Goal: Information Seeking & Learning: Understand process/instructions

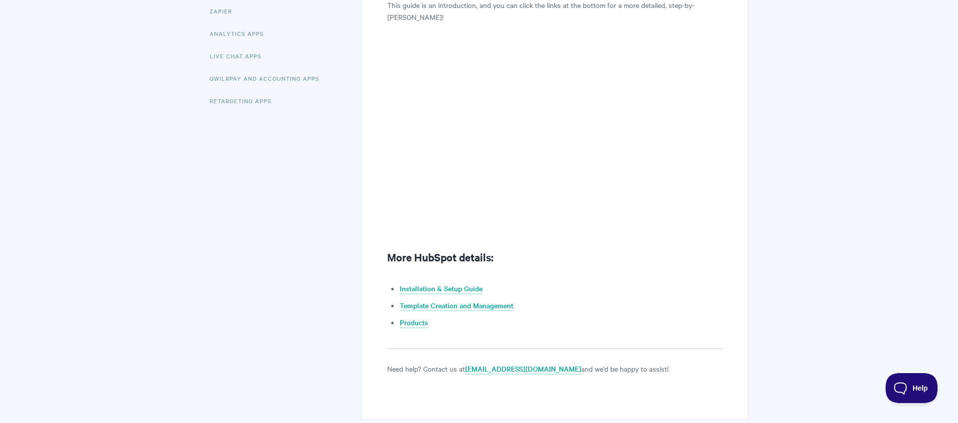
scroll to position [333, 0]
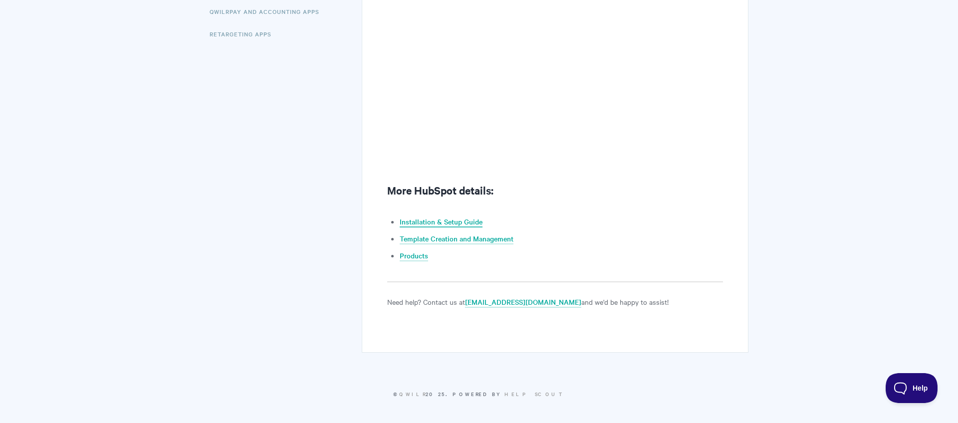
click at [449, 225] on link "Installation & Setup Guide" at bounding box center [441, 222] width 83 height 11
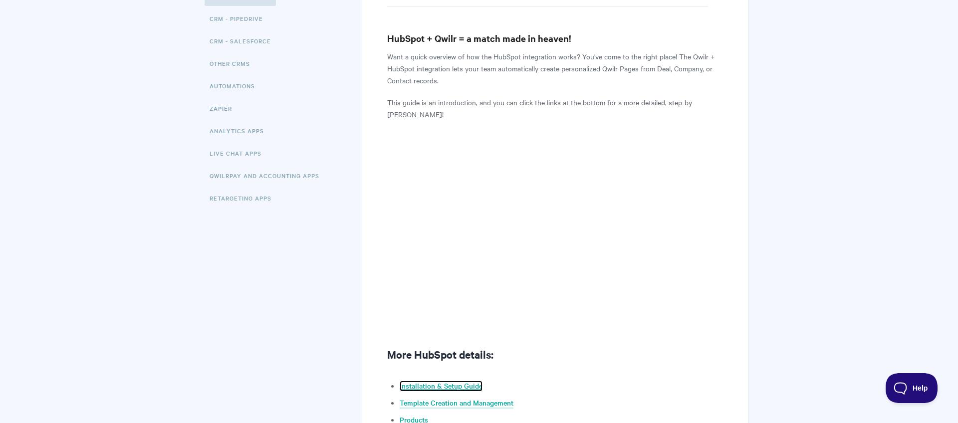
scroll to position [0, 0]
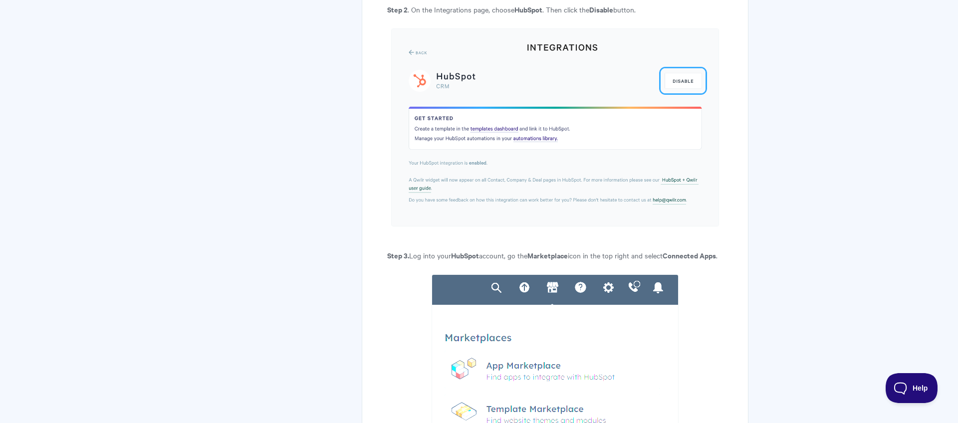
scroll to position [1897, 0]
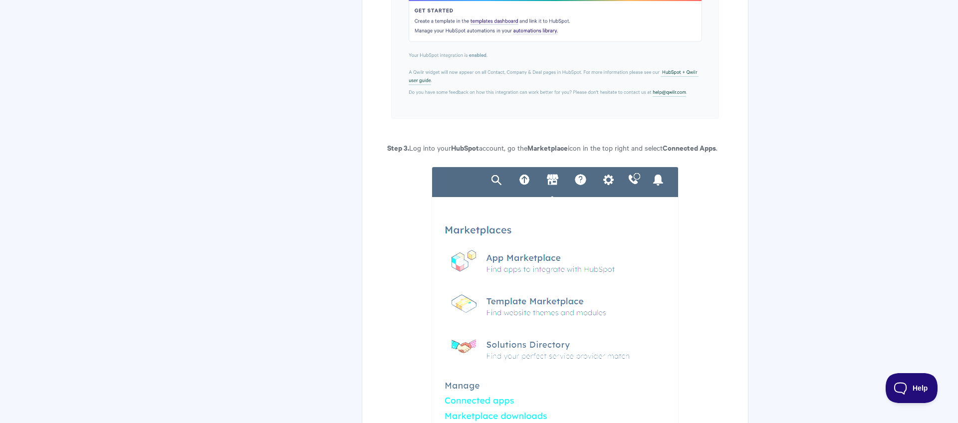
click at [468, 152] on p "Step 3. Log into your HubSpot account, go the Marketplace icon in the top right…" at bounding box center [555, 148] width 336 height 12
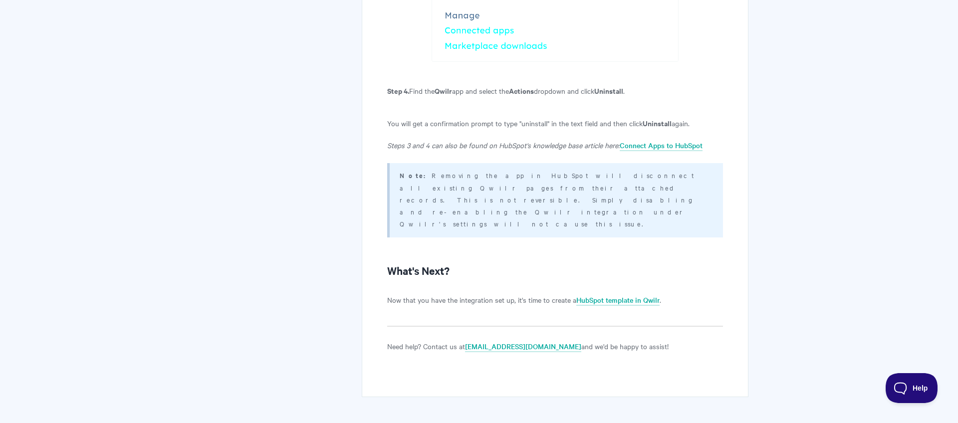
scroll to position [2271, 0]
